Goal: Task Accomplishment & Management: Complete application form

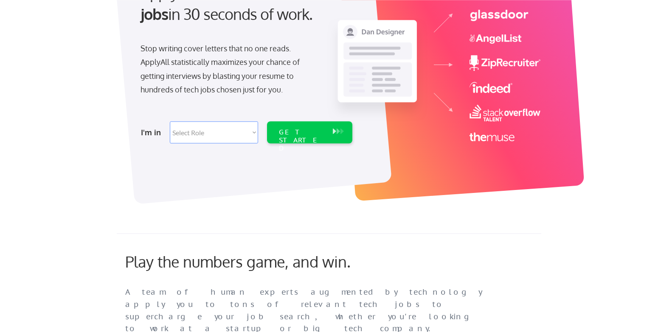
scroll to position [117, 0]
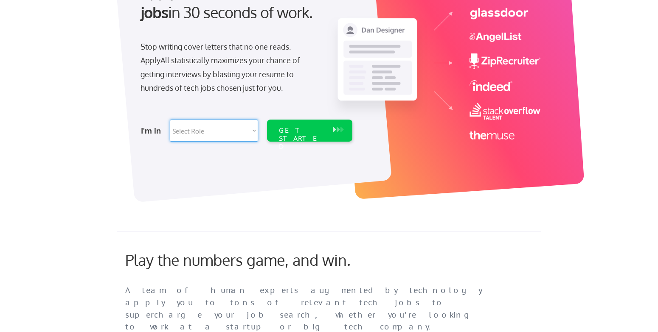
select select ""product""
click option "Product Management" at bounding box center [0, 0] width 0 height 0
select select ""product""
click at [297, 128] on div "GET STARTED" at bounding box center [301, 138] width 45 height 25
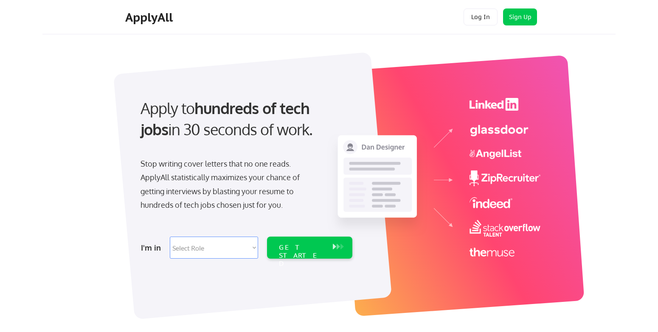
scroll to position [117, 0]
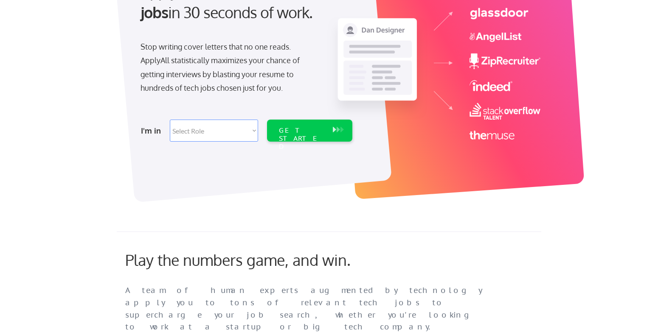
select select ""product""
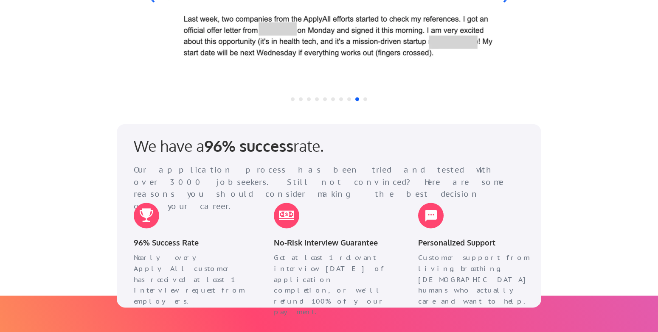
scroll to position [996, 0]
